Goal: Task Accomplishment & Management: Manage account settings

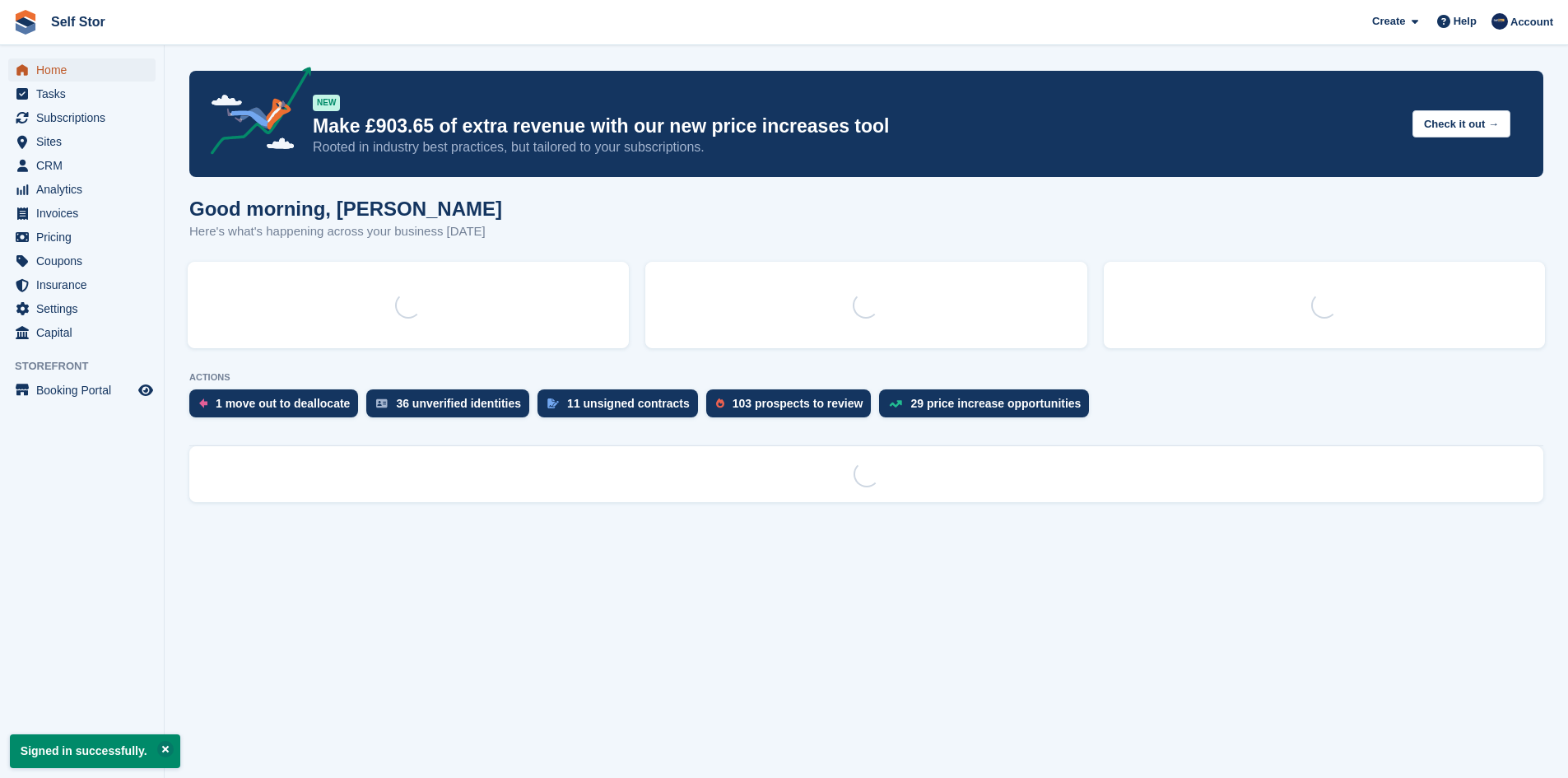
click at [33, 71] on link "Home" at bounding box center [82, 70] width 148 height 23
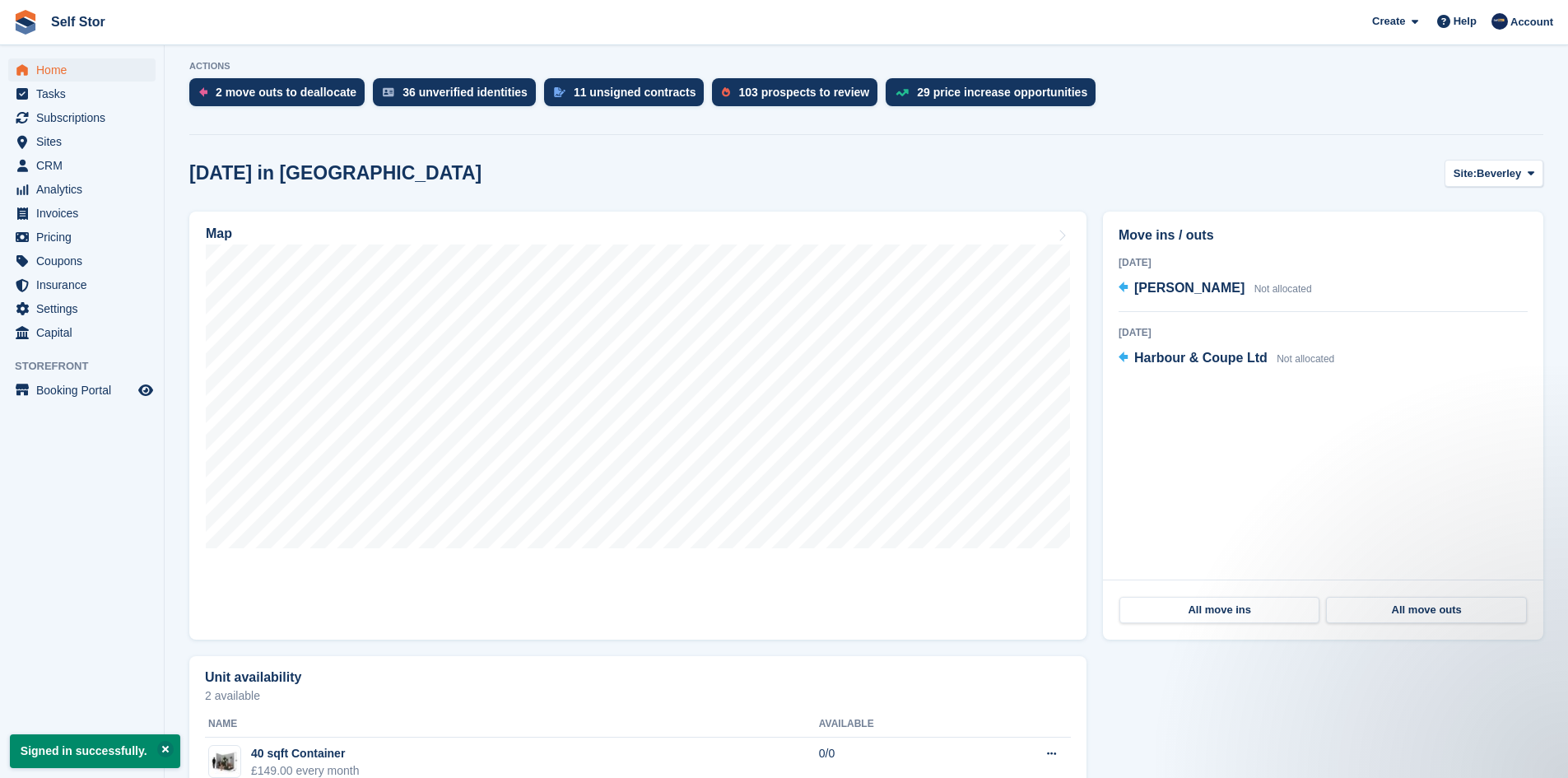
scroll to position [247, 0]
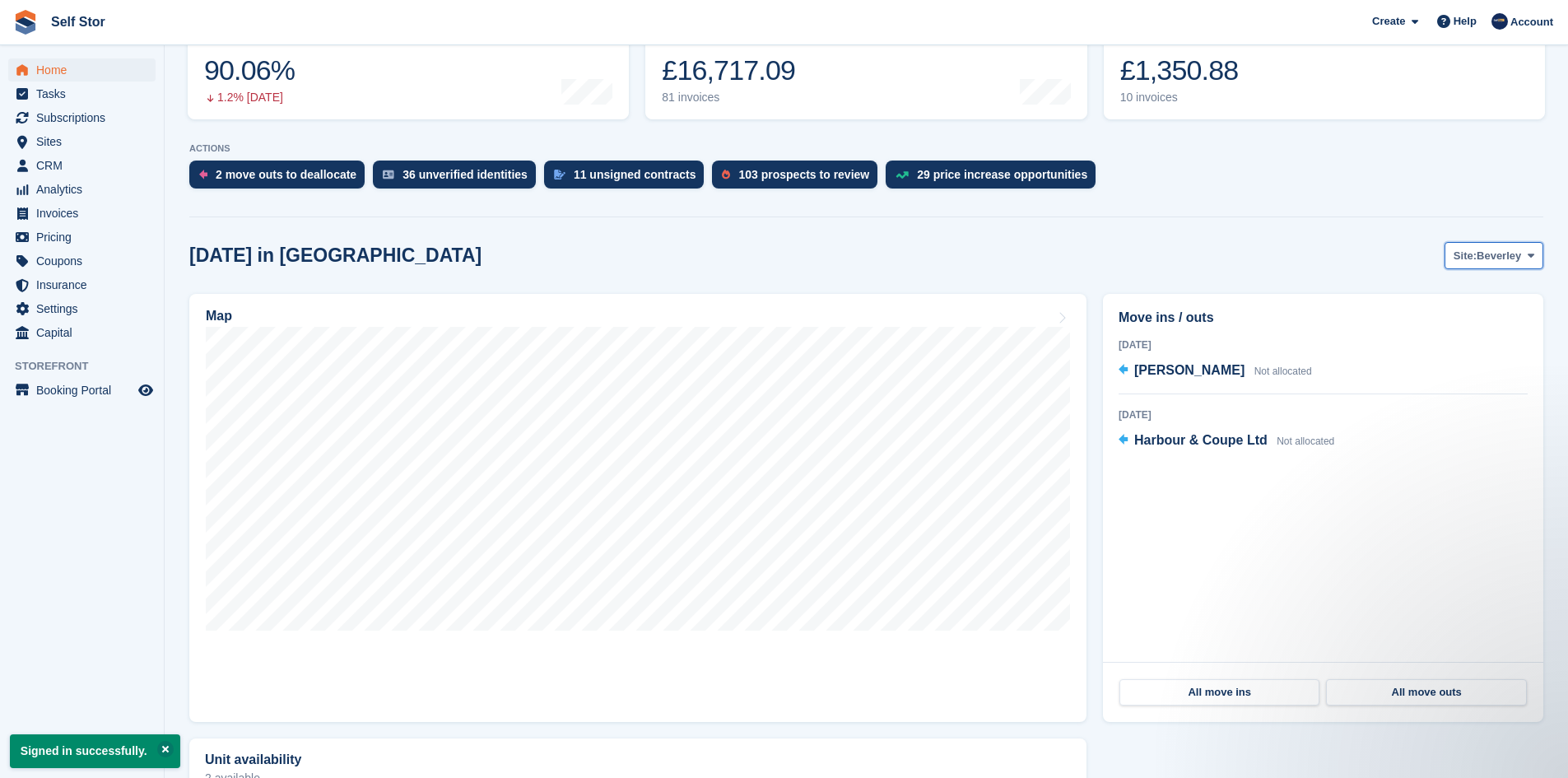
click at [1513, 256] on span "Beverley" at bounding box center [1499, 256] width 45 height 17
click at [1431, 322] on link "Hull" at bounding box center [1465, 324] width 144 height 30
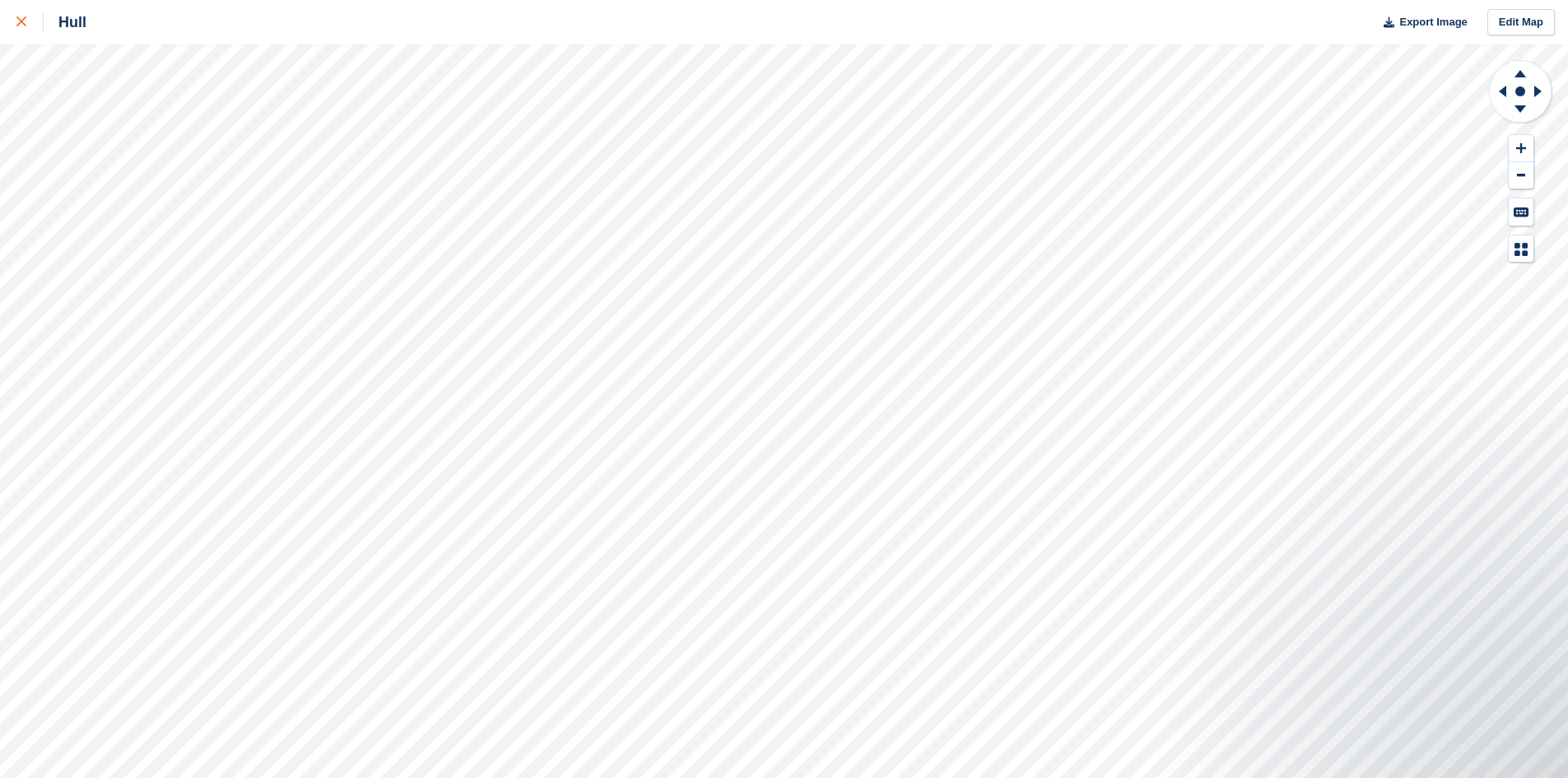
click at [27, 25] on div at bounding box center [30, 22] width 27 height 20
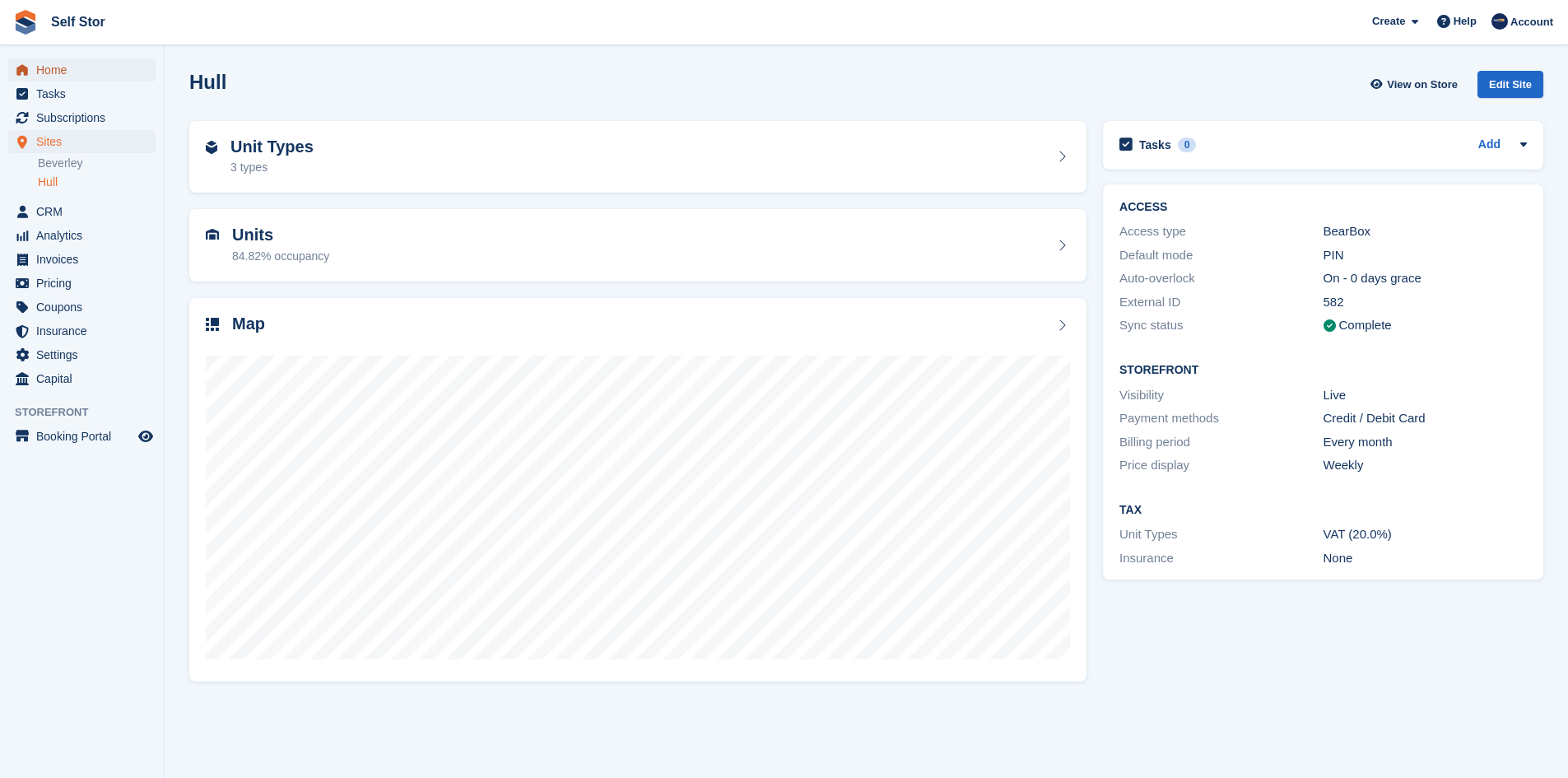
click at [65, 65] on span "Home" at bounding box center [86, 70] width 99 height 23
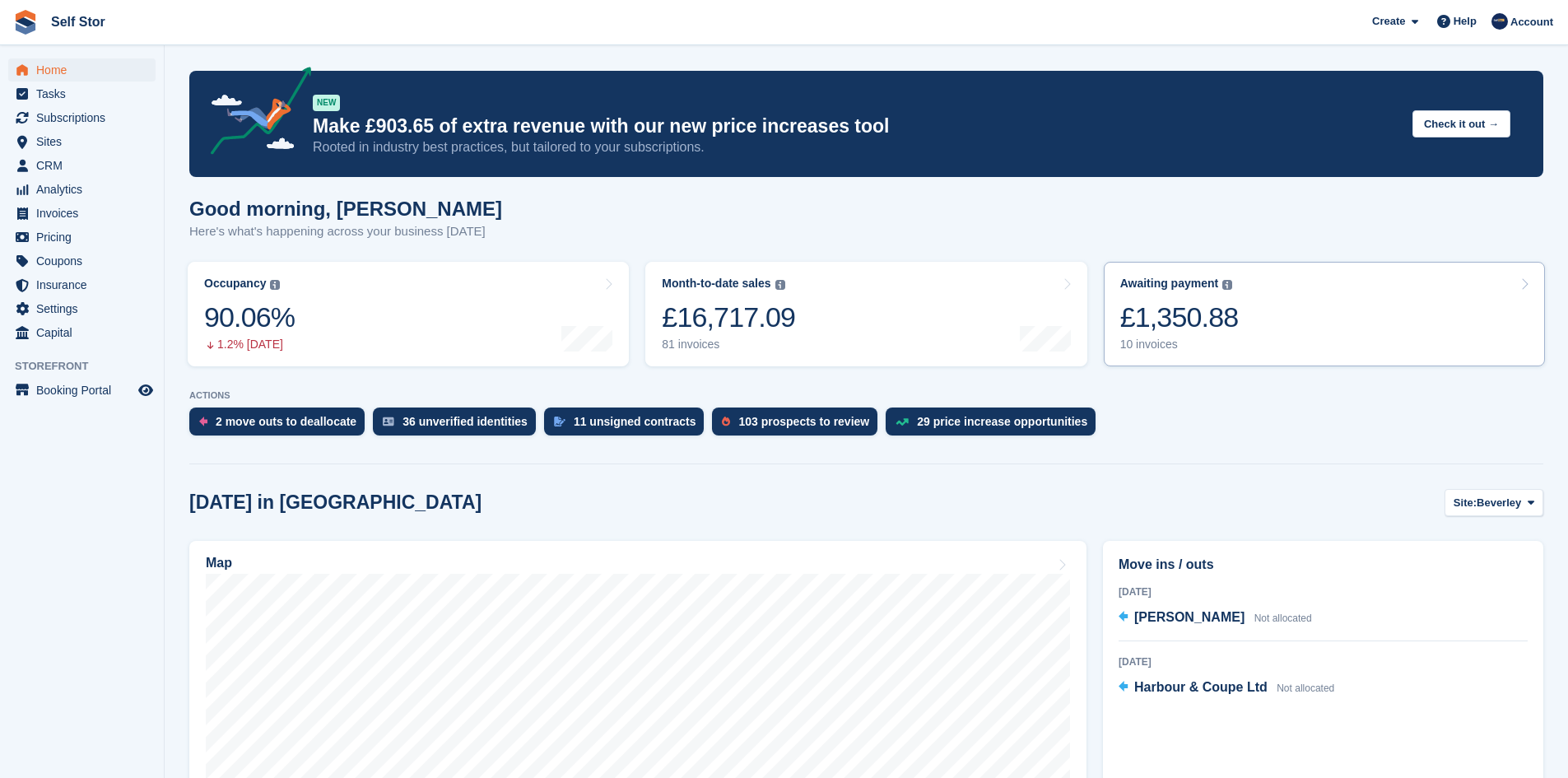
click at [1337, 365] on link "Awaiting payment The total outstanding balance on all open invoices. £1,350.88 …" at bounding box center [1325, 314] width 442 height 105
click at [1315, 328] on link "Awaiting payment The total outstanding balance on all open invoices. £1,350.88 …" at bounding box center [1325, 314] width 442 height 105
